Goal: Obtain resource: Download file/media

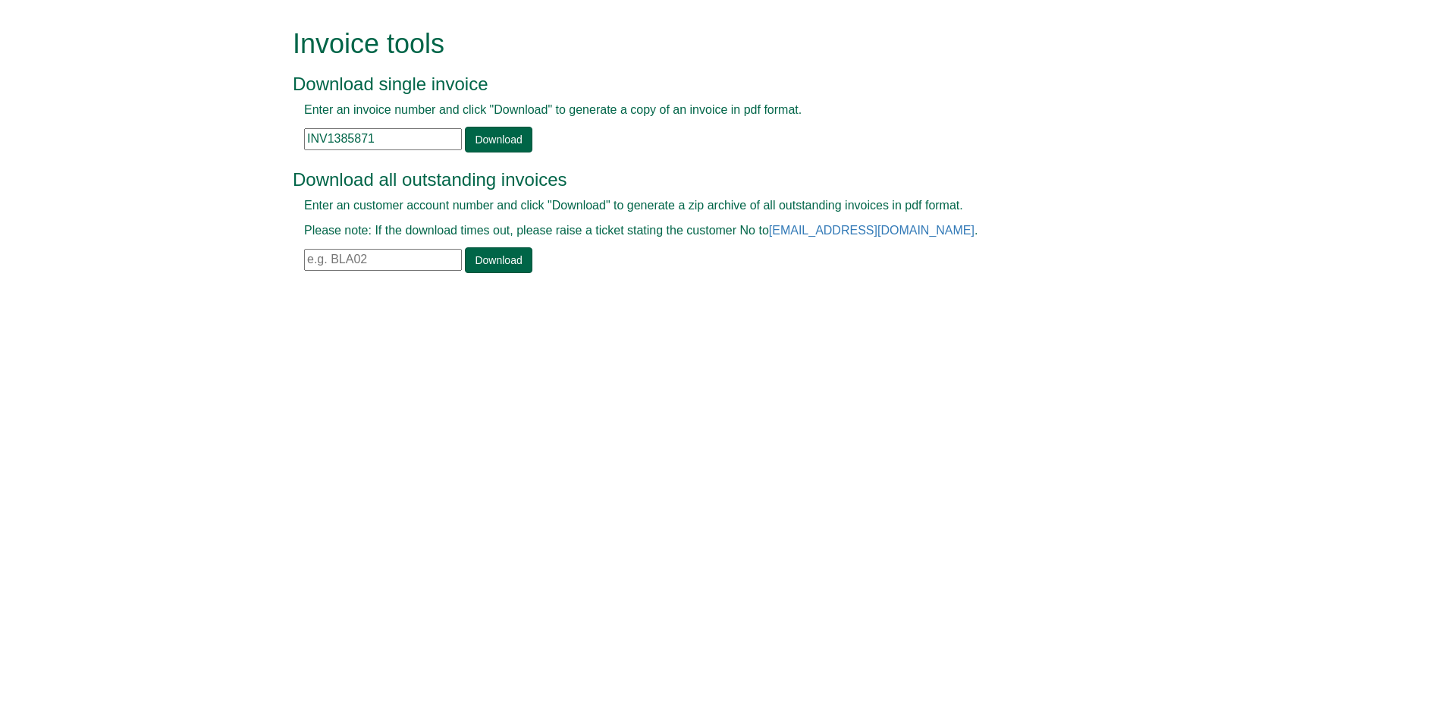
drag, startPoint x: 395, startPoint y: 145, endPoint x: 203, endPoint y: 126, distance: 192.8
click at [203, 126] on form "Invoice tools Download single invoice Enter an invoice number and click "Downlo…" at bounding box center [725, 152] width 1450 height 305
paste input "960"
type input "INV1389601"
click at [491, 144] on link "Download" at bounding box center [498, 140] width 67 height 26
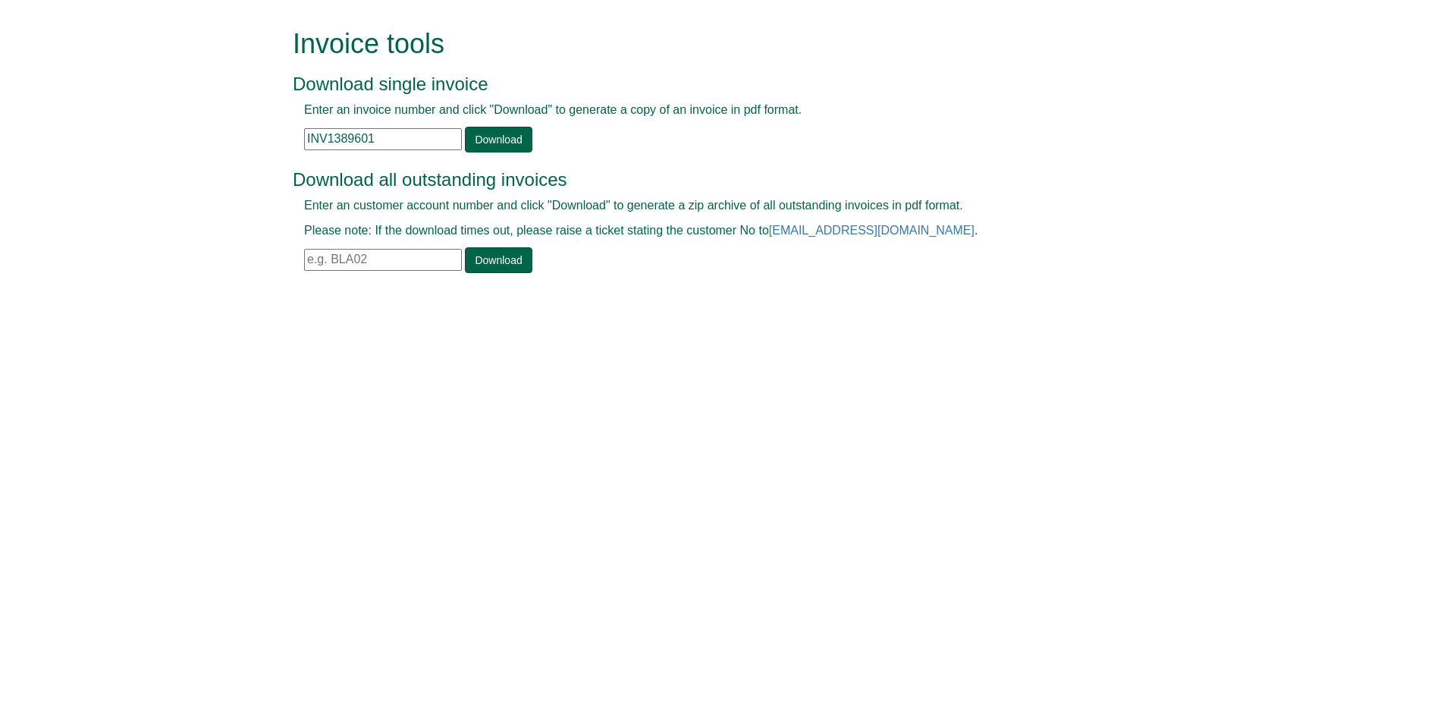
click at [903, 305] on html "Invoice tools Download single invoice Enter an invoice number and click "Downlo…" at bounding box center [725, 152] width 1450 height 305
click at [368, 268] on input "text" at bounding box center [383, 260] width 158 height 22
paste input "LEI06"
type input "LEI06"
click at [479, 276] on div "Invoice tools Download single invoice Enter an invoice number and click "Downlo…" at bounding box center [736, 152] width 865 height 305
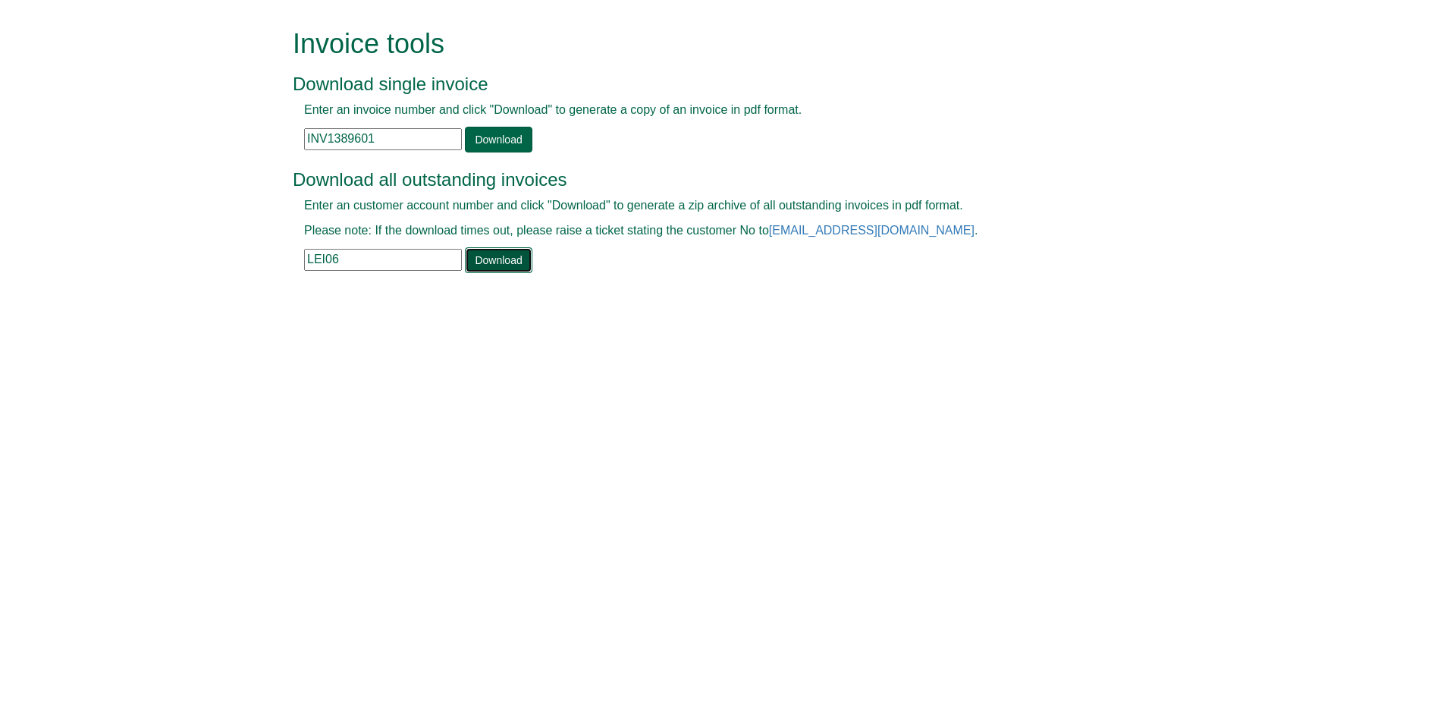
click at [488, 259] on link "Download" at bounding box center [498, 260] width 67 height 26
drag, startPoint x: 394, startPoint y: 137, endPoint x: 250, endPoint y: 136, distance: 144.1
click at [250, 136] on form "Invoice tools Download single invoice Enter an invoice number and click "Downlo…" at bounding box center [725, 152] width 1450 height 305
paste input "1607"
type input "INV1160701"
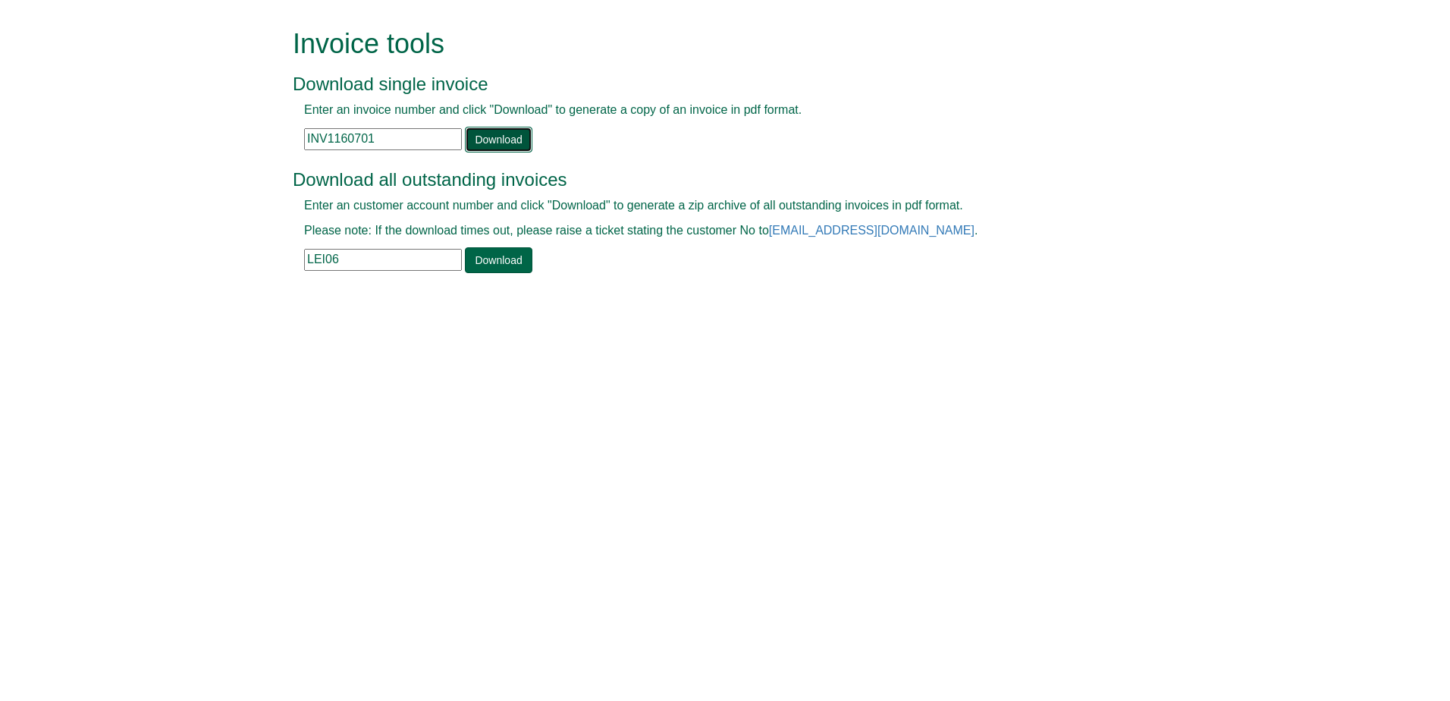
click at [469, 130] on link "Download" at bounding box center [498, 140] width 67 height 26
click at [182, 2] on form "Invoice tools Download single invoice Enter an invoice number and click "Downlo…" at bounding box center [725, 152] width 1450 height 305
click at [435, 146] on input "text" at bounding box center [383, 139] width 158 height 22
paste input "INV1374296"
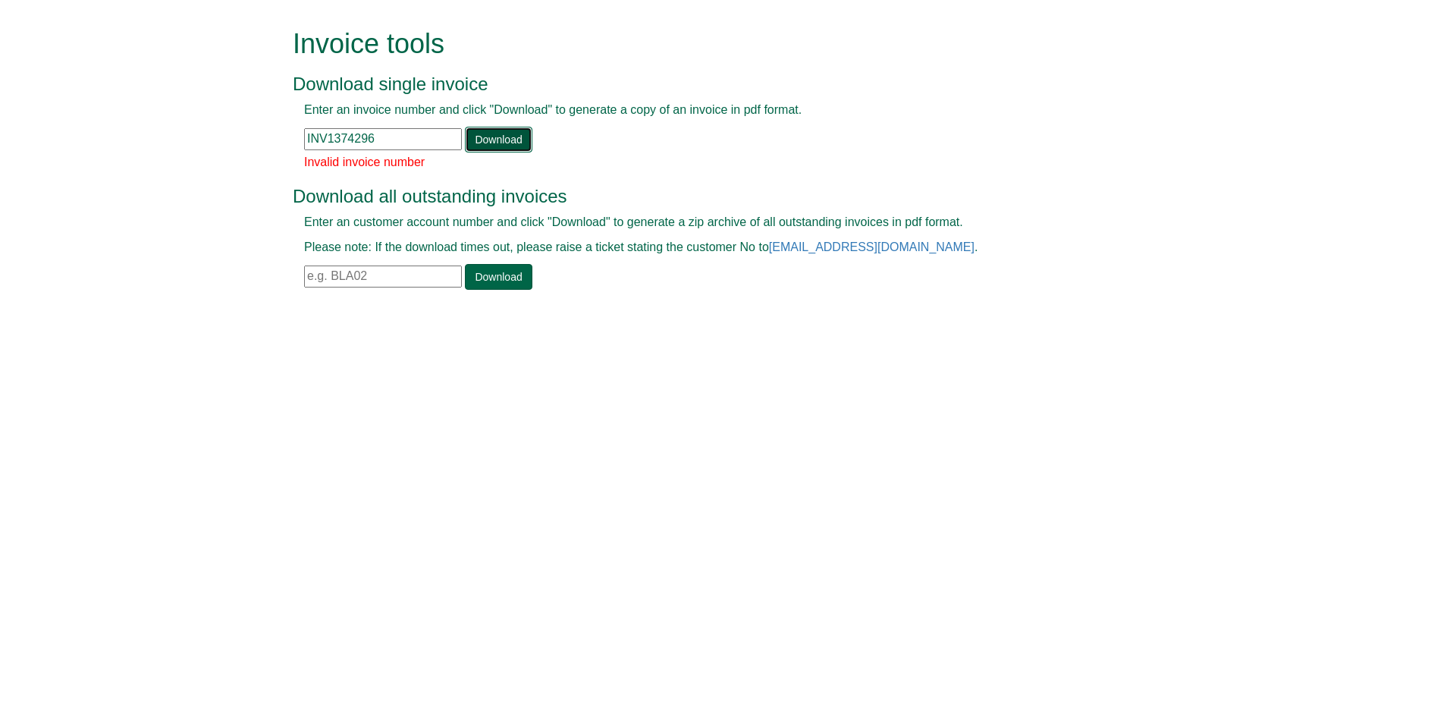
click at [484, 150] on link "Download" at bounding box center [498, 140] width 67 height 26
click at [414, 127] on div "Enter an invoice number and click "Download" to generate a copy of an invoice i…" at bounding box center [708, 127] width 830 height 51
click at [397, 140] on input "INV1374296" at bounding box center [383, 139] width 158 height 22
type input "INV1374296"
click at [483, 140] on link "Download" at bounding box center [498, 140] width 67 height 26
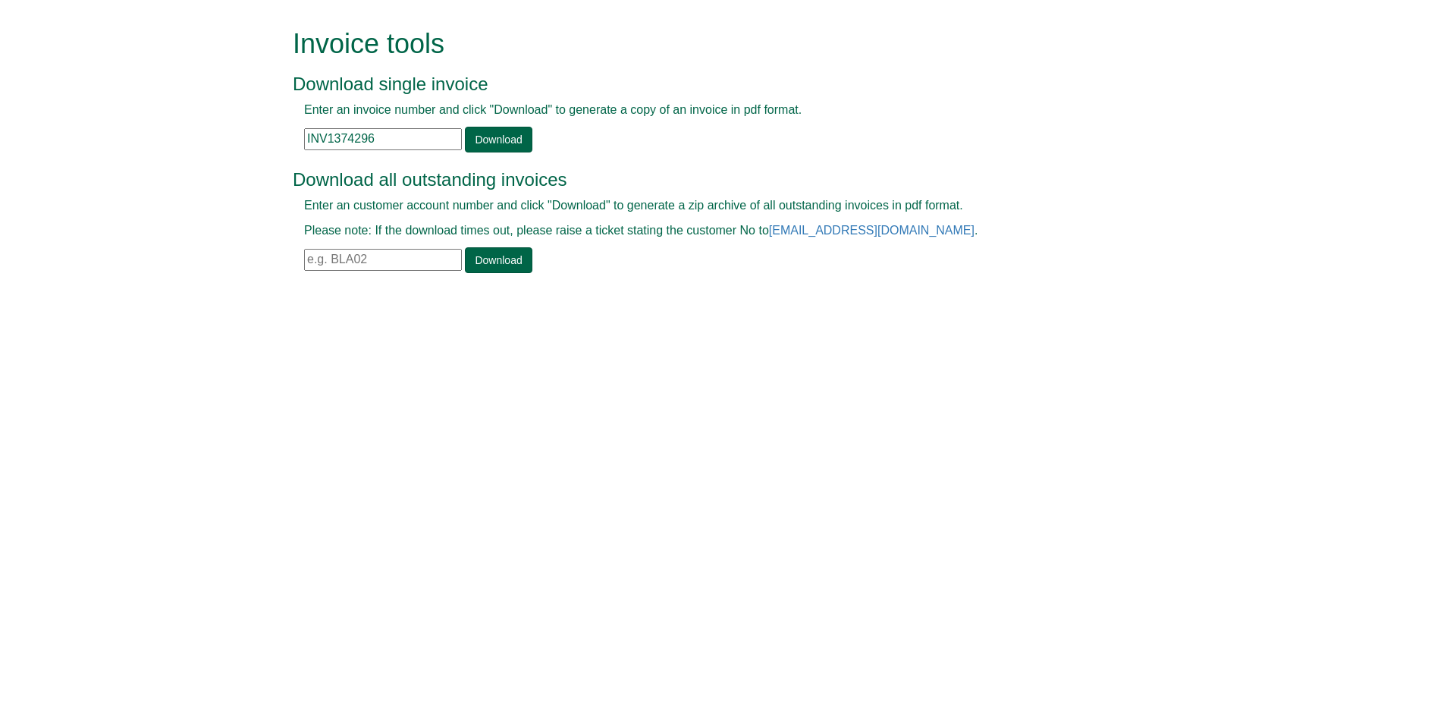
drag, startPoint x: 402, startPoint y: 140, endPoint x: 239, endPoint y: 118, distance: 164.5
click at [239, 118] on form "Invoice tools Download single invoice Enter an invoice number and click "Downlo…" at bounding box center [725, 152] width 1450 height 305
paste input "INV1375676"
click at [472, 142] on link "Download" at bounding box center [498, 140] width 67 height 26
drag, startPoint x: 399, startPoint y: 148, endPoint x: 243, endPoint y: 158, distance: 156.5
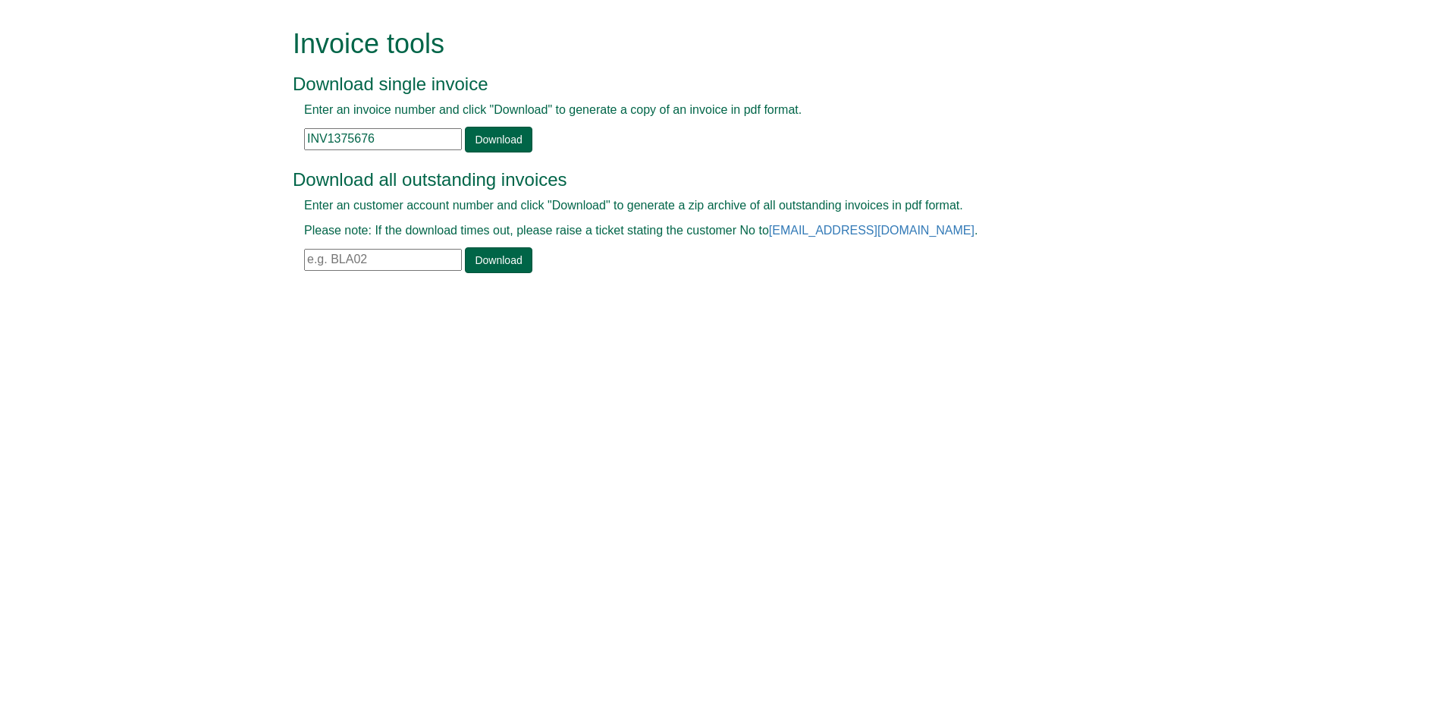
click at [243, 158] on form "Invoice tools Download single invoice Enter an invoice number and click "Downlo…" at bounding box center [725, 152] width 1450 height 305
paste input "94205"
type input "INV1394205"
click at [484, 123] on div "Enter an invoice number and click "Download" to generate a copy of an invoice i…" at bounding box center [708, 127] width 830 height 51
click at [500, 144] on link "Download" at bounding box center [498, 140] width 67 height 26
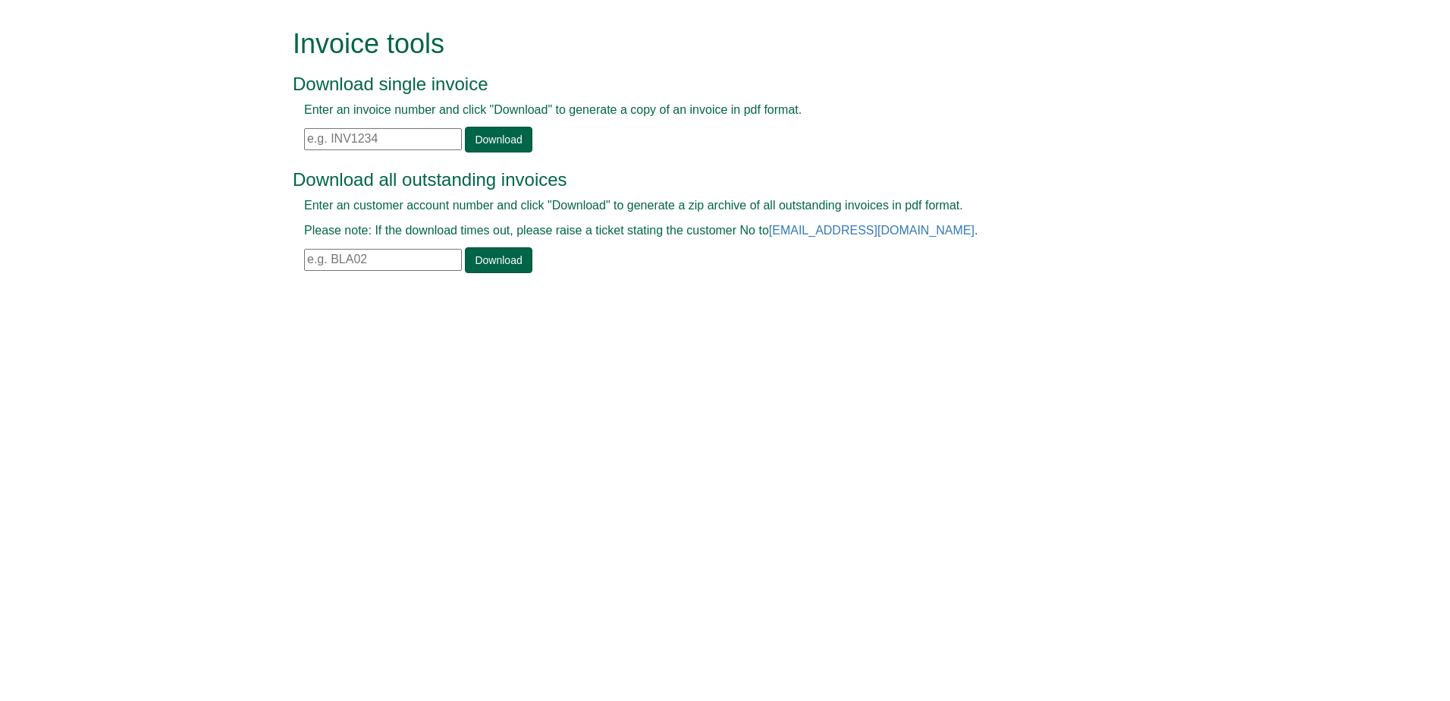
click at [392, 128] on input "text" at bounding box center [383, 139] width 158 height 22
paste input "GB583565114"
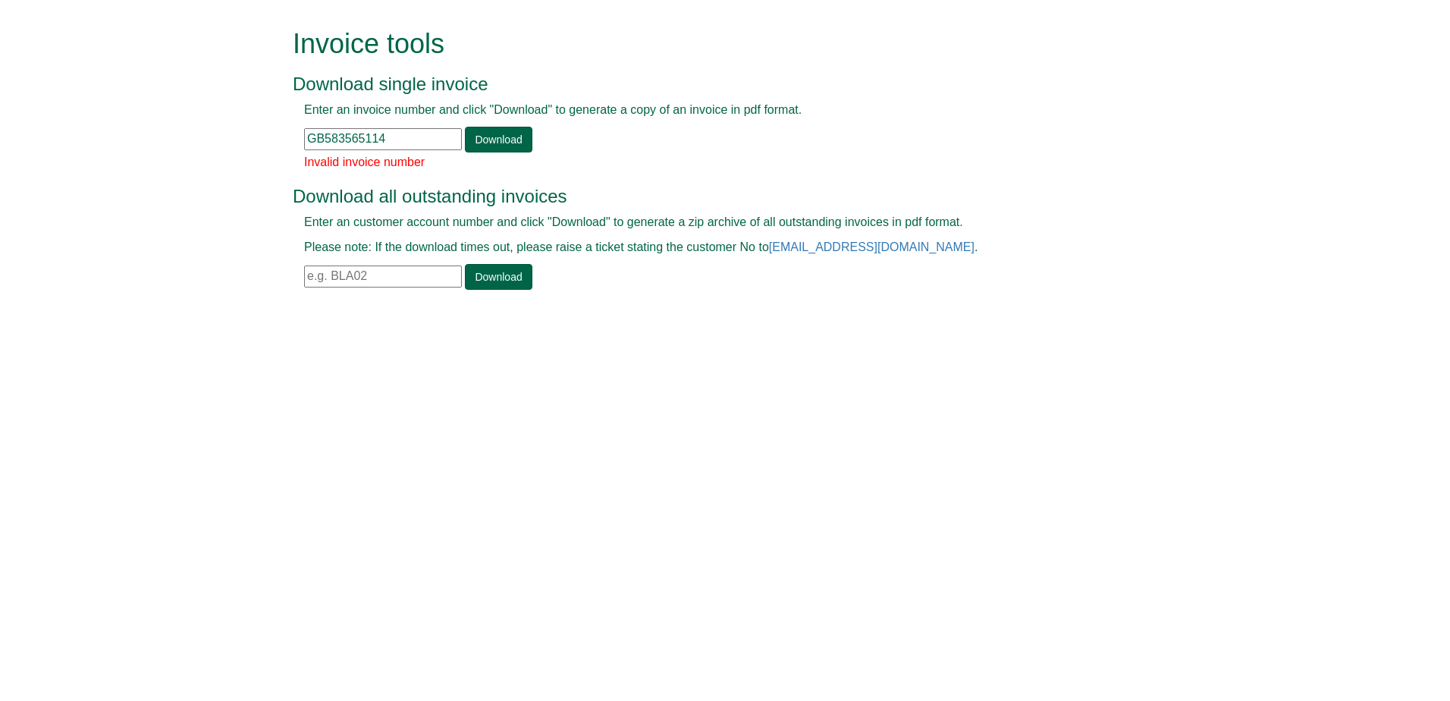
drag, startPoint x: 391, startPoint y: 140, endPoint x: 214, endPoint y: 160, distance: 177.8
click at [214, 160] on form "Invoice tools Download single invoice Enter an invoice number and click "Downlo…" at bounding box center [725, 161] width 1450 height 322
paste input "INV1394205"
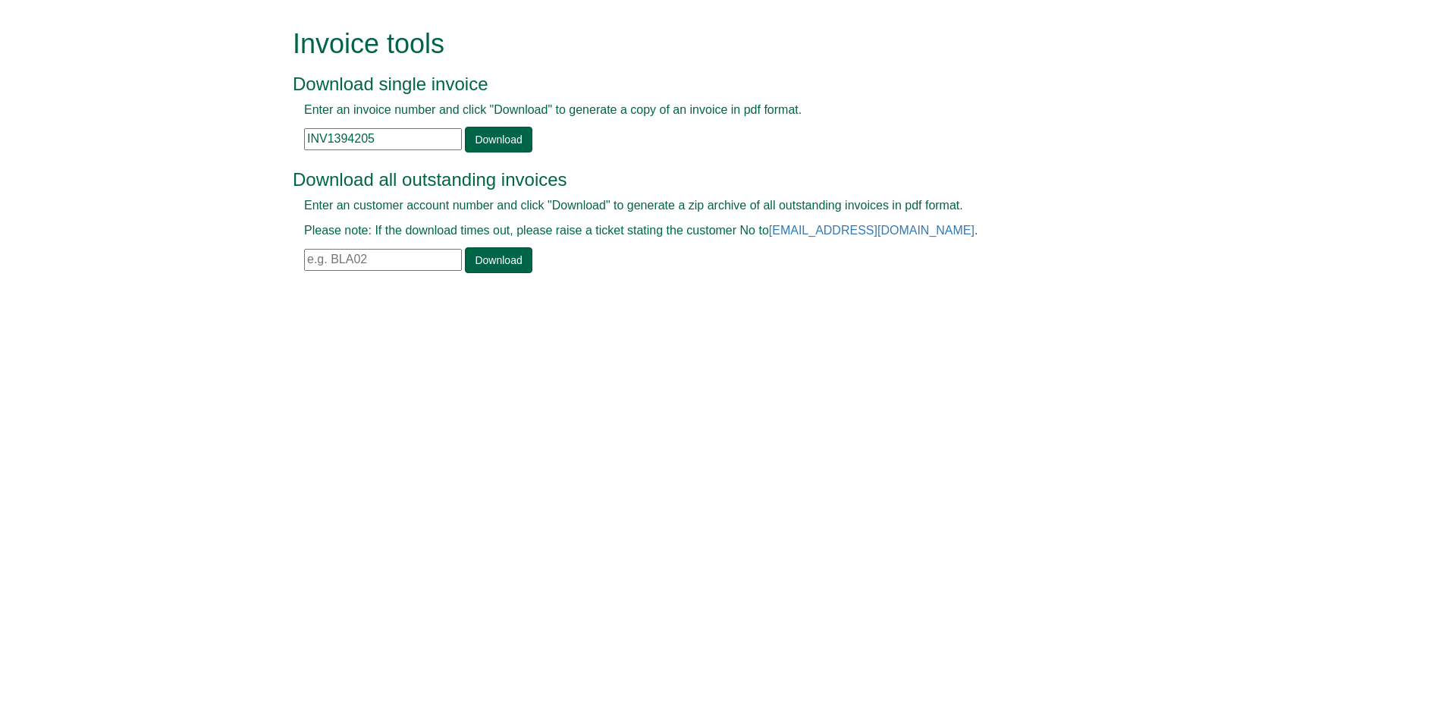
click at [477, 154] on div "Invalid invoice number" at bounding box center [708, 154] width 830 height 1
click at [487, 134] on link "Download" at bounding box center [498, 140] width 67 height 26
drag, startPoint x: 387, startPoint y: 134, endPoint x: 246, endPoint y: 138, distance: 141.1
click at [246, 138] on form "Invoice tools Download single invoice Enter an invoice number and click "Downlo…" at bounding box center [725, 152] width 1450 height 305
paste input "4"
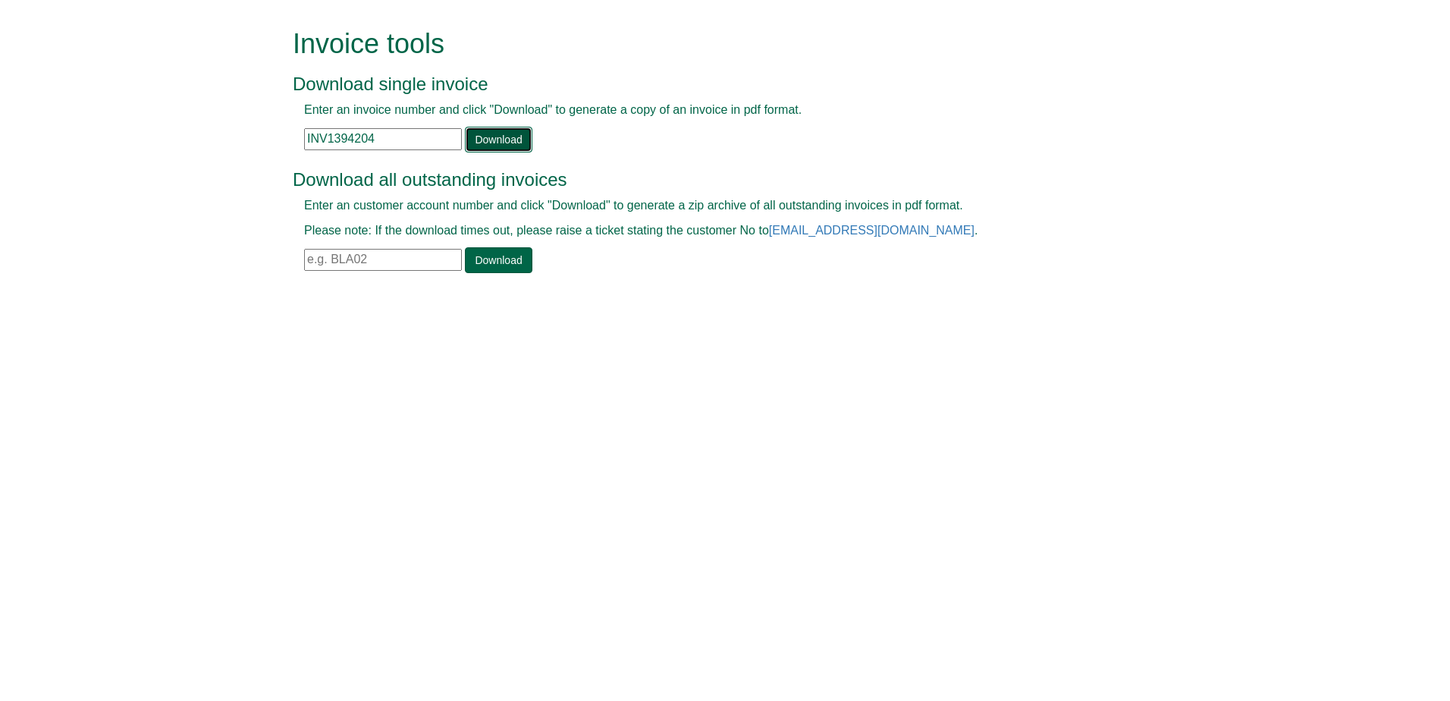
click at [487, 142] on link "Download" at bounding box center [498, 140] width 67 height 26
drag, startPoint x: 384, startPoint y: 141, endPoint x: 250, endPoint y: 151, distance: 134.6
click at [250, 151] on form "Invoice tools Download single invoice Enter an invoice number and click "Downlo…" at bounding box center [725, 152] width 1450 height 305
paste input "546"
type input "INV1394546"
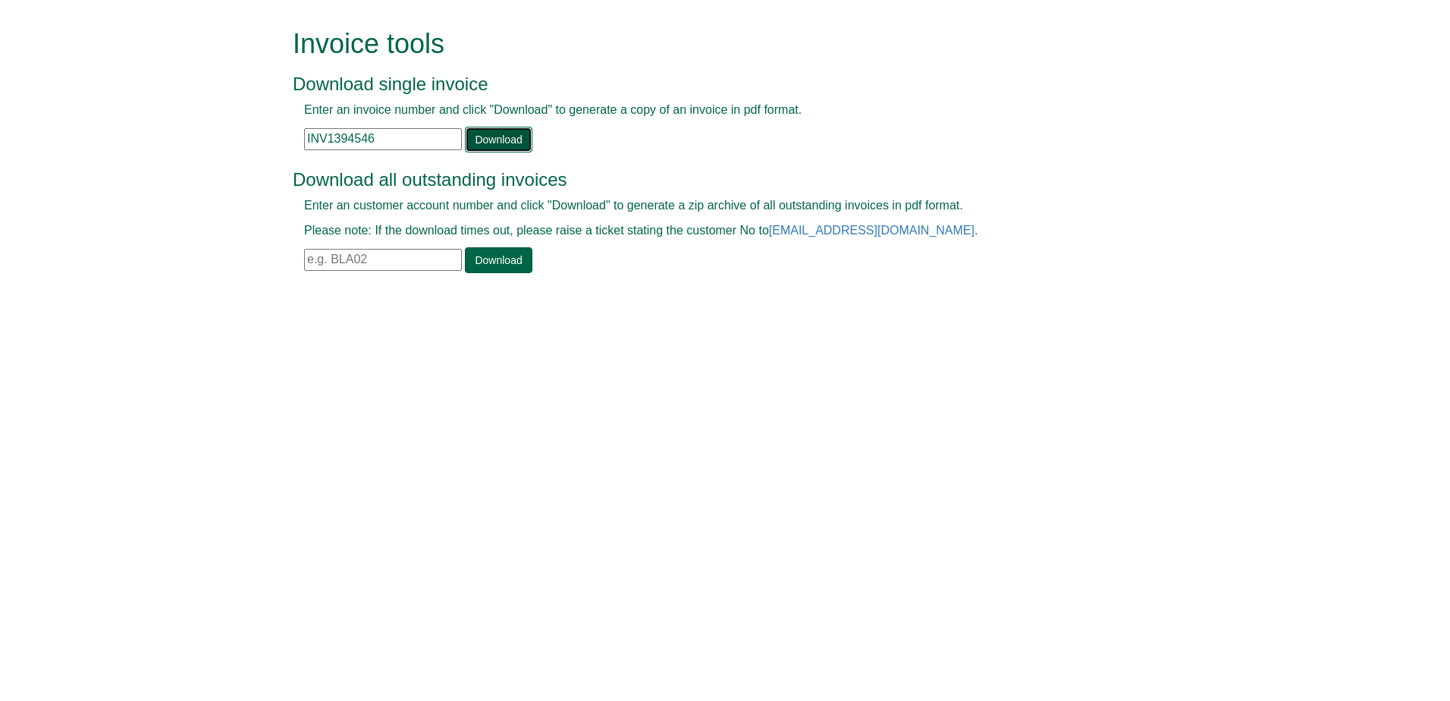
click at [491, 134] on link "Download" at bounding box center [498, 140] width 67 height 26
